Goal: Navigation & Orientation: Find specific page/section

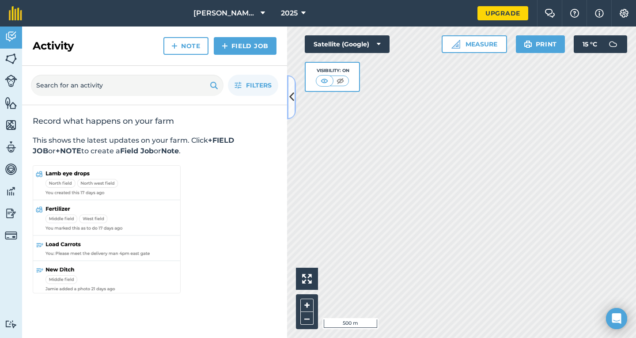
click at [288, 91] on button at bounding box center [291, 97] width 9 height 44
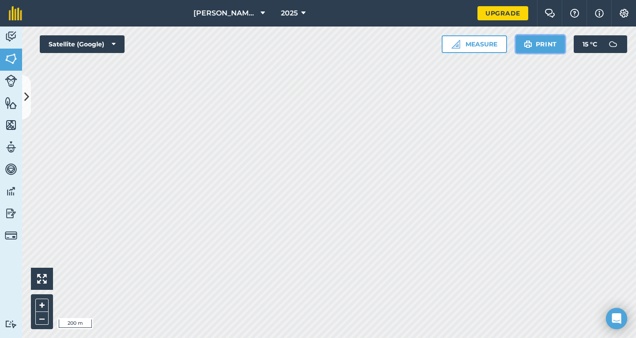
click at [544, 43] on button "Print" at bounding box center [540, 44] width 49 height 18
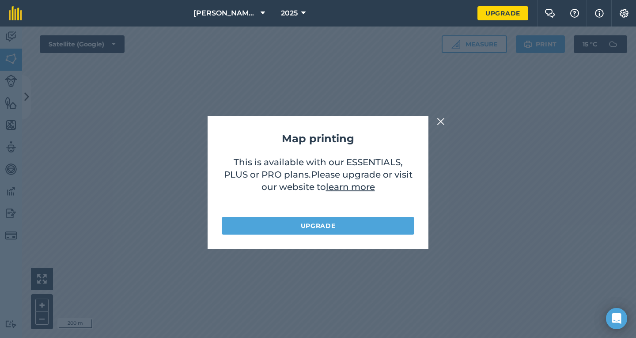
click at [440, 118] on img at bounding box center [441, 121] width 8 height 11
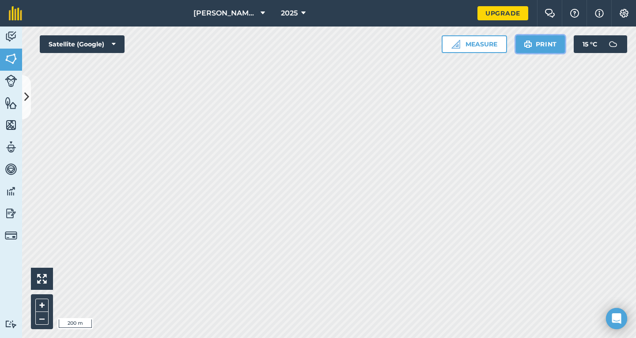
click at [537, 43] on button "Print" at bounding box center [540, 44] width 49 height 18
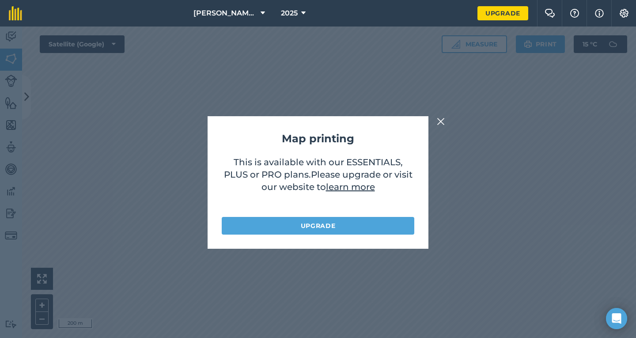
click at [535, 60] on div "Map printing This is available with our ESSENTIALS, PLUS or PRO plans . Please …" at bounding box center [318, 182] width 636 height 311
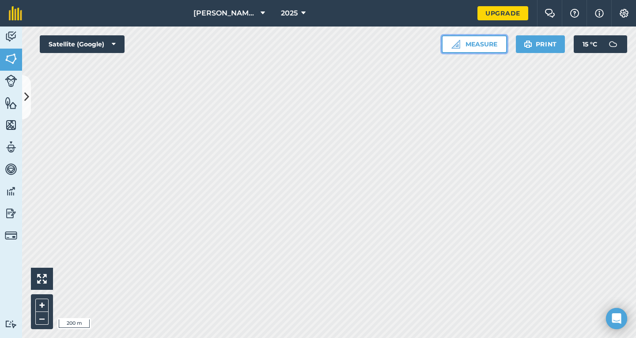
click at [483, 49] on button "Measure" at bounding box center [474, 44] width 65 height 18
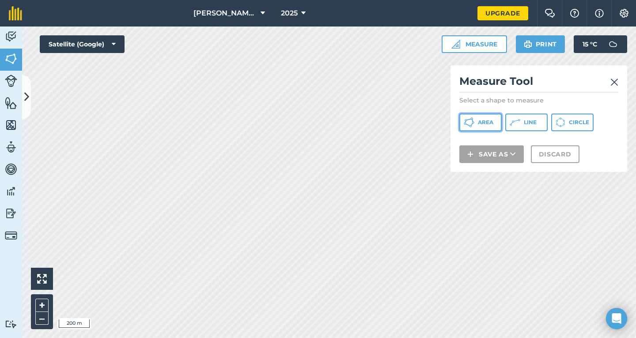
click at [480, 121] on span "Area" at bounding box center [485, 122] width 15 height 7
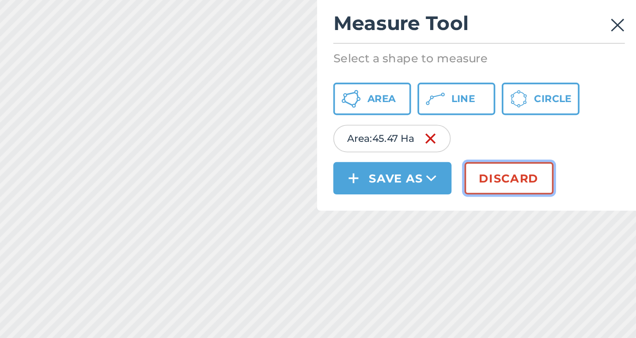
click at [550, 165] on button "Discard" at bounding box center [555, 166] width 49 height 18
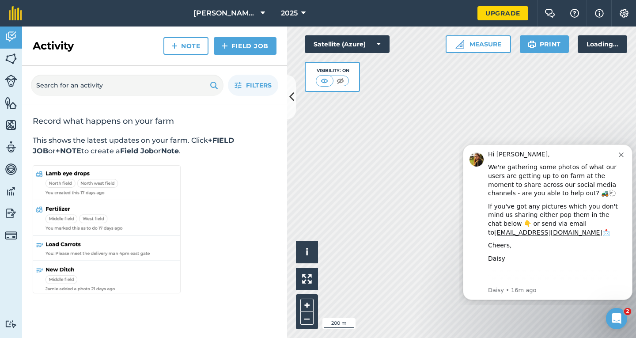
click at [622, 155] on icon "Dismiss notification" at bounding box center [621, 154] width 5 height 5
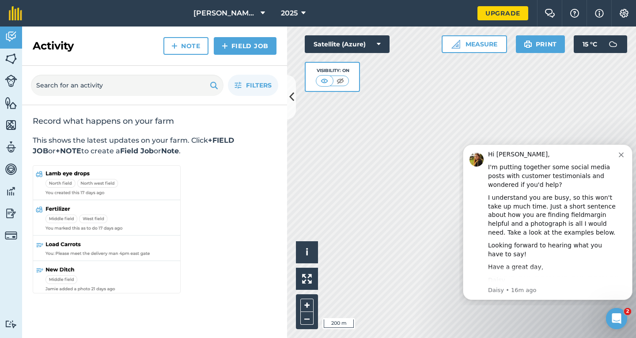
click at [622, 153] on icon "Dismiss notification" at bounding box center [621, 154] width 5 height 5
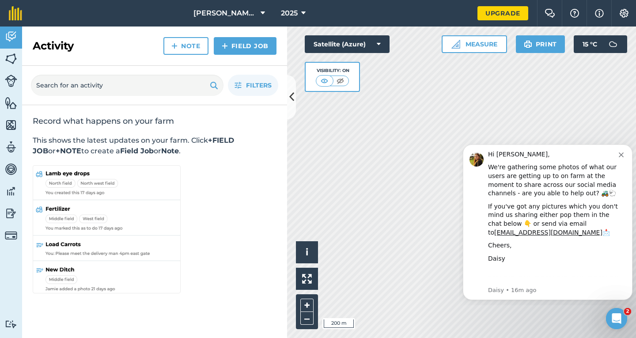
click at [622, 153] on icon "Dismiss notification" at bounding box center [621, 154] width 5 height 5
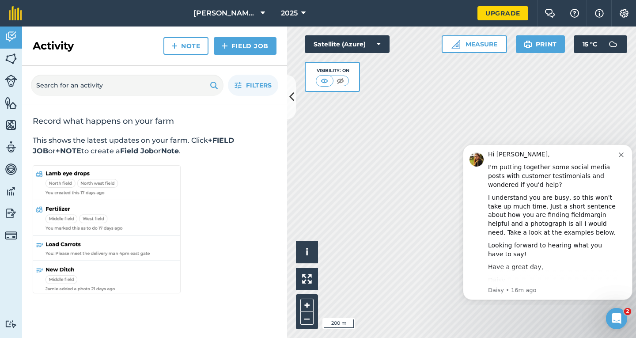
click at [622, 153] on icon "Dismiss notification" at bounding box center [621, 154] width 5 height 5
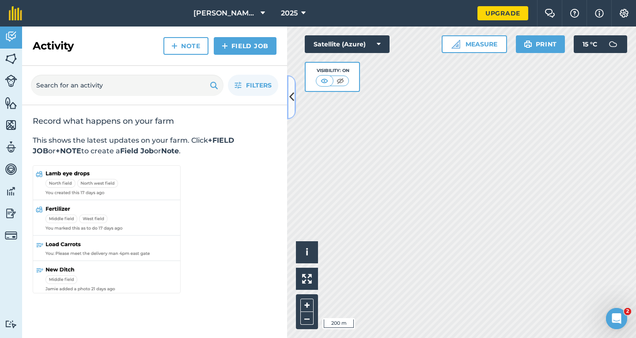
click at [287, 93] on button at bounding box center [291, 97] width 9 height 44
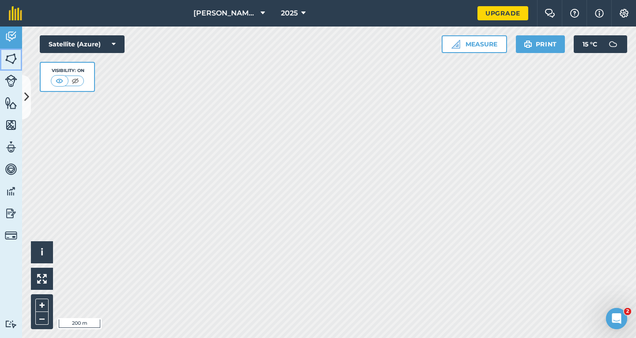
click at [9, 56] on img at bounding box center [11, 58] width 12 height 13
click at [8, 34] on img at bounding box center [11, 36] width 12 height 13
click at [10, 122] on img at bounding box center [11, 124] width 12 height 13
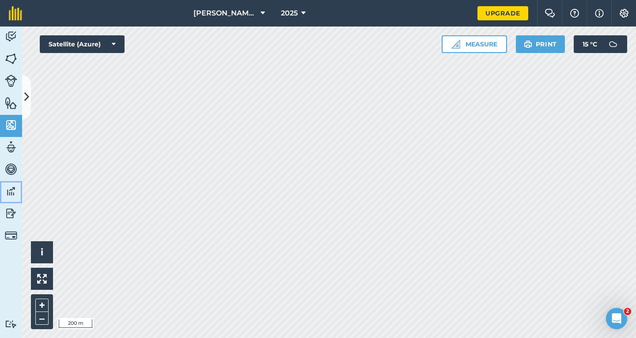
click at [9, 189] on img at bounding box center [11, 191] width 12 height 13
click at [10, 169] on img at bounding box center [11, 169] width 12 height 13
click at [13, 145] on img at bounding box center [11, 146] width 12 height 13
click at [10, 121] on img at bounding box center [11, 124] width 12 height 13
click at [9, 100] on img at bounding box center [11, 102] width 12 height 13
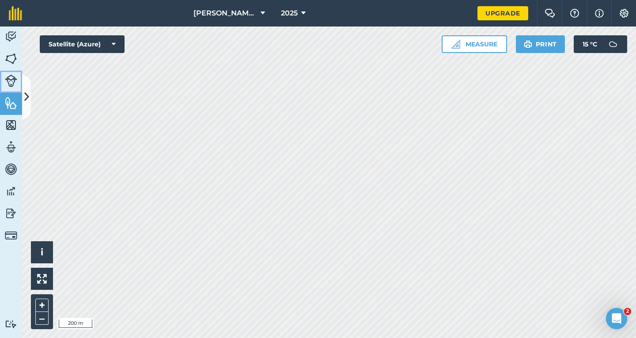
click at [9, 79] on img at bounding box center [11, 81] width 12 height 12
click at [11, 191] on img at bounding box center [11, 191] width 12 height 13
click at [10, 209] on img at bounding box center [11, 213] width 12 height 13
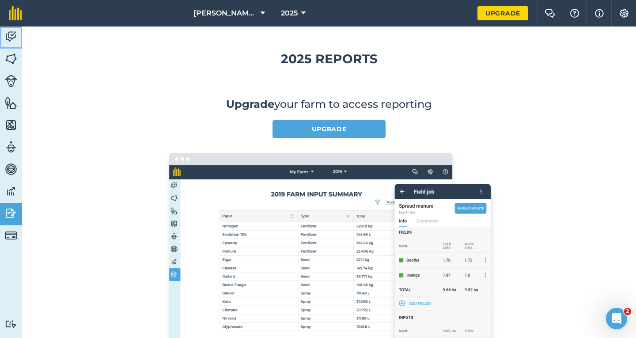
click at [10, 33] on img at bounding box center [11, 36] width 12 height 13
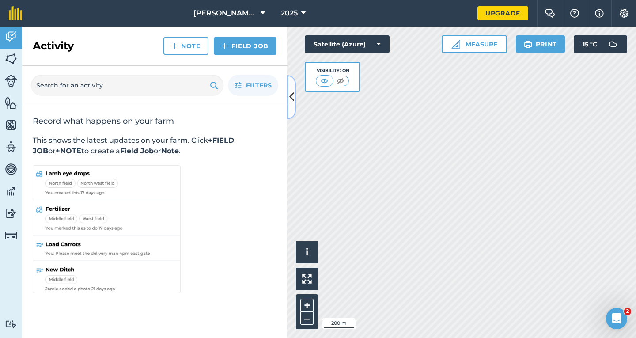
click at [293, 96] on icon at bounding box center [291, 96] width 5 height 15
